Goal: Transaction & Acquisition: Book appointment/travel/reservation

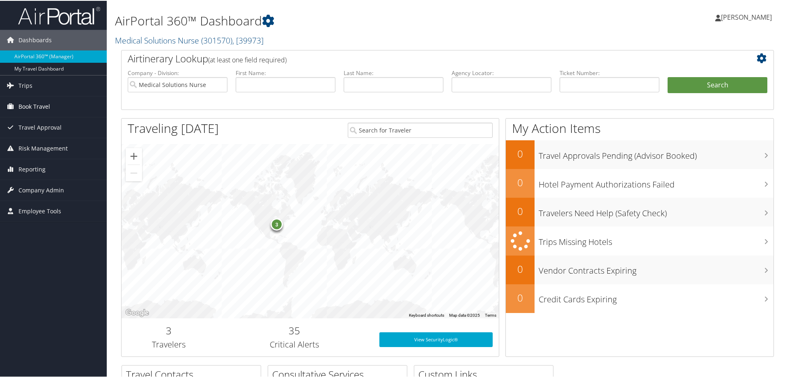
click at [43, 104] on span "Book Travel" at bounding box center [34, 106] width 32 height 21
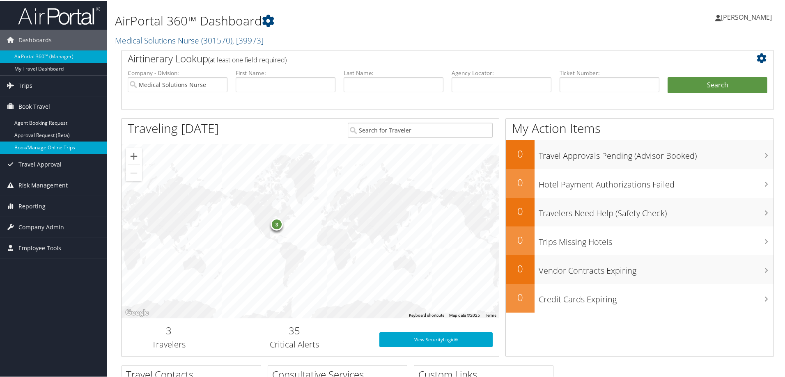
click at [40, 149] on link "Book/Manage Online Trips" at bounding box center [53, 147] width 107 height 12
